Goal: Ask a question

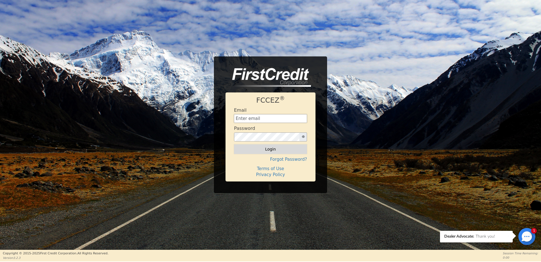
type input "[EMAIL_ADDRESS][DOMAIN_NAME]"
click at [251, 151] on button "Login" at bounding box center [270, 149] width 73 height 10
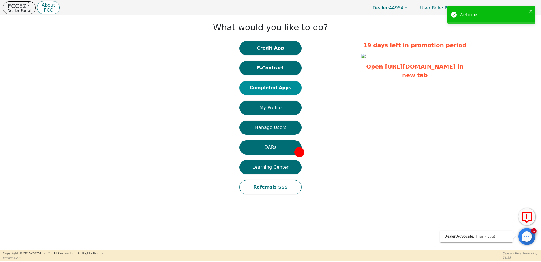
click at [254, 82] on button "Completed Apps" at bounding box center [270, 88] width 62 height 14
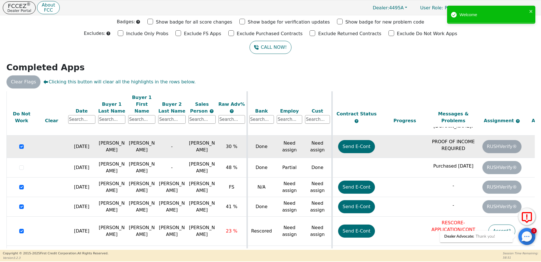
scroll to position [129, 0]
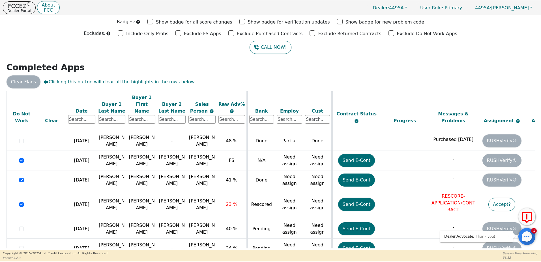
click at [532, 236] on div at bounding box center [527, 236] width 17 height 17
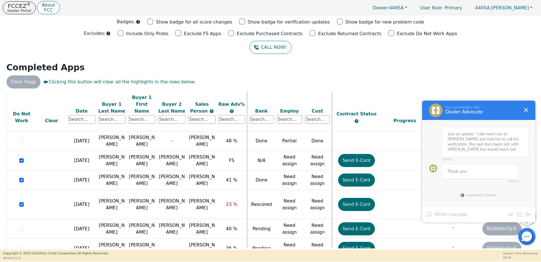
click at [466, 215] on textarea at bounding box center [470, 214] width 70 height 6
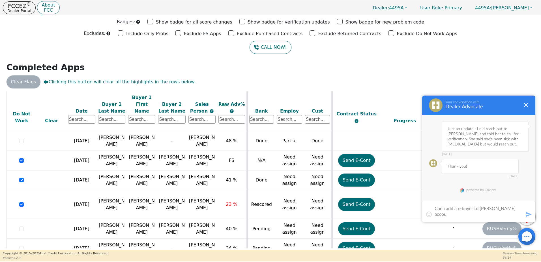
scroll to position [0, 0]
click at [459, 208] on textarea "Can i add a c-buyer to [PERSON_NAME] account?" at bounding box center [479, 211] width 88 height 11
click at [460, 213] on textarea "Can i add a co-buyer to [PERSON_NAME] account?" at bounding box center [479, 211] width 88 height 11
type textarea "Can i add a co-buyer to [PERSON_NAME] account to see if it helps with approval?"
